Goal: Transaction & Acquisition: Purchase product/service

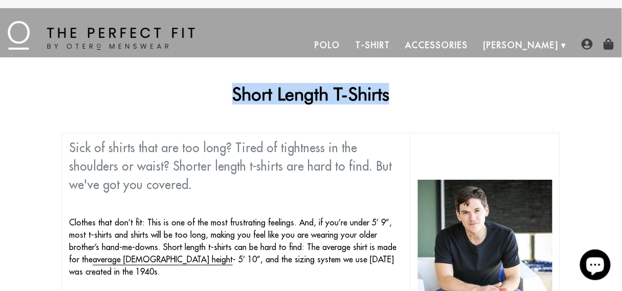
drag, startPoint x: 409, startPoint y: 94, endPoint x: 231, endPoint y: 86, distance: 178.2
click at [231, 86] on h1 "Short Length T-Shirts" at bounding box center [310, 93] width 499 height 21
drag, startPoint x: 231, startPoint y: 86, endPoint x: 240, endPoint y: 96, distance: 13.7
copy h1 "Short Length T-Shirts"
click at [398, 46] on link "T-Shirt" at bounding box center [373, 45] width 50 height 25
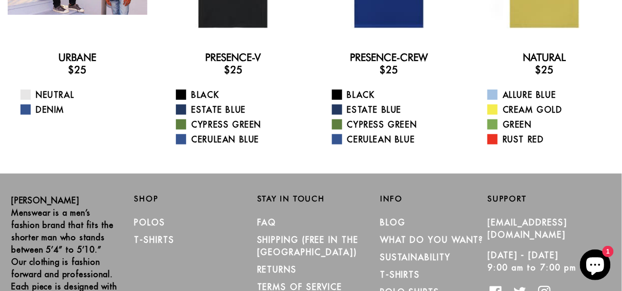
scroll to position [41, 0]
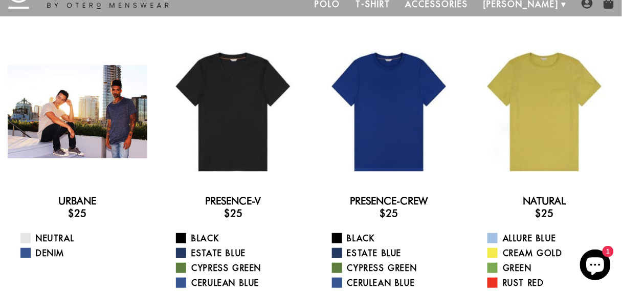
click at [80, 119] on div at bounding box center [78, 112] width 140 height 140
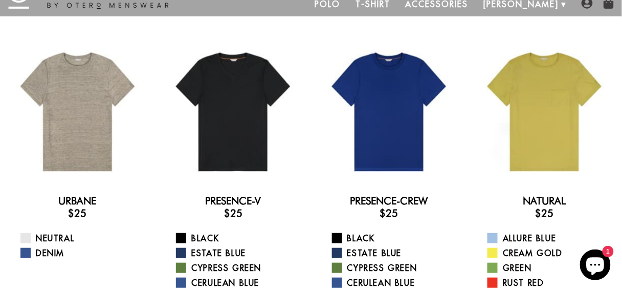
scroll to position [0, 0]
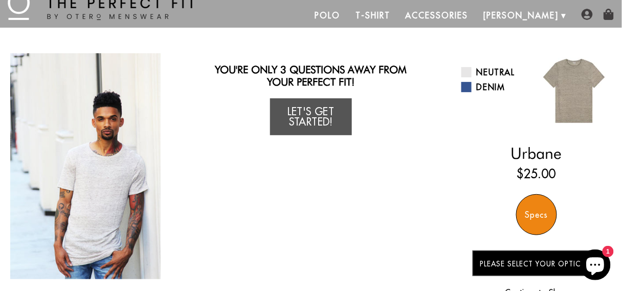
scroll to position [123, 0]
